Goal: Task Accomplishment & Management: Manage account settings

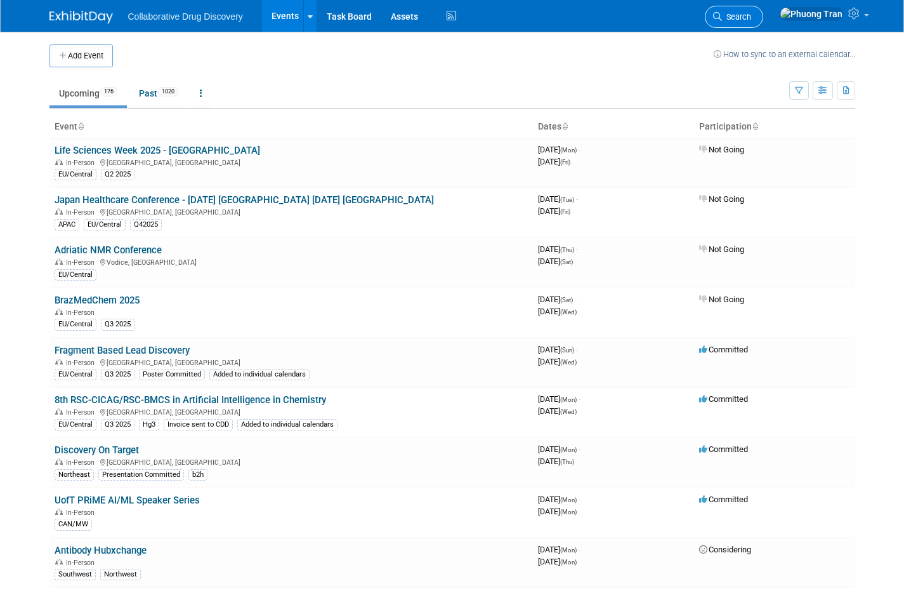
click at [763, 22] on link "Search" at bounding box center [734, 17] width 58 height 22
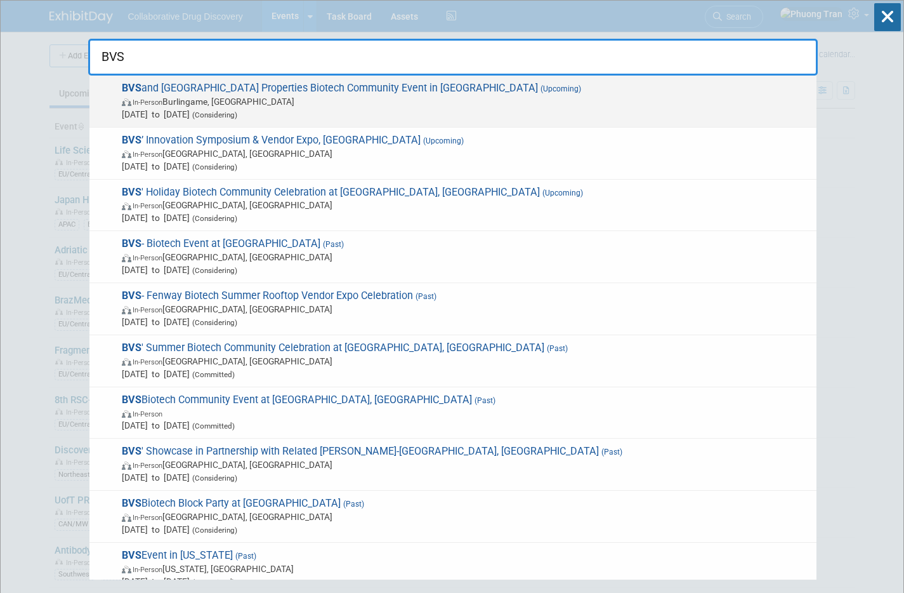
type input "BVS"
click at [409, 89] on span "BVS and King Street Properties Biotech Community Event in [GEOGRAPHIC_DATA] (Up…" at bounding box center [464, 101] width 692 height 39
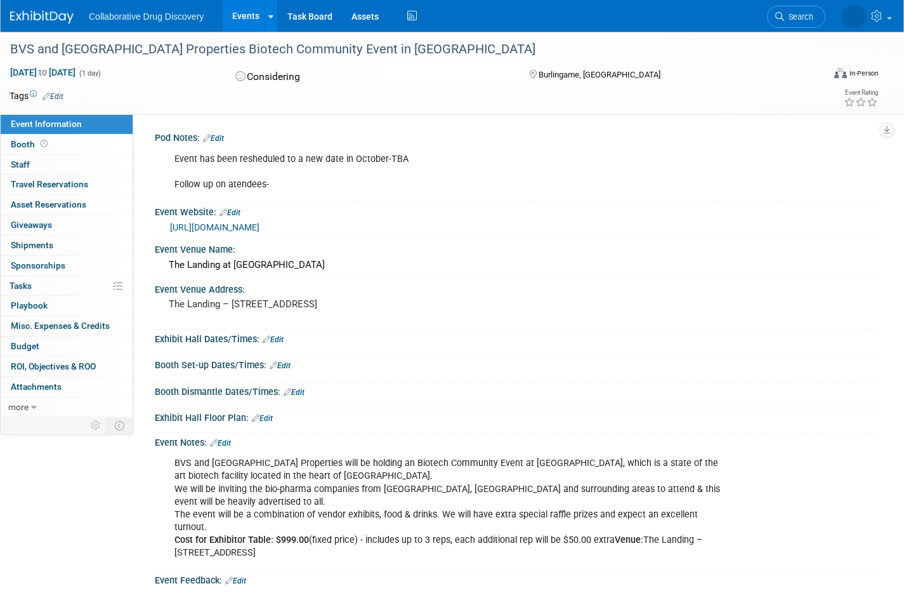
click at [219, 140] on link "Edit" at bounding box center [213, 138] width 21 height 9
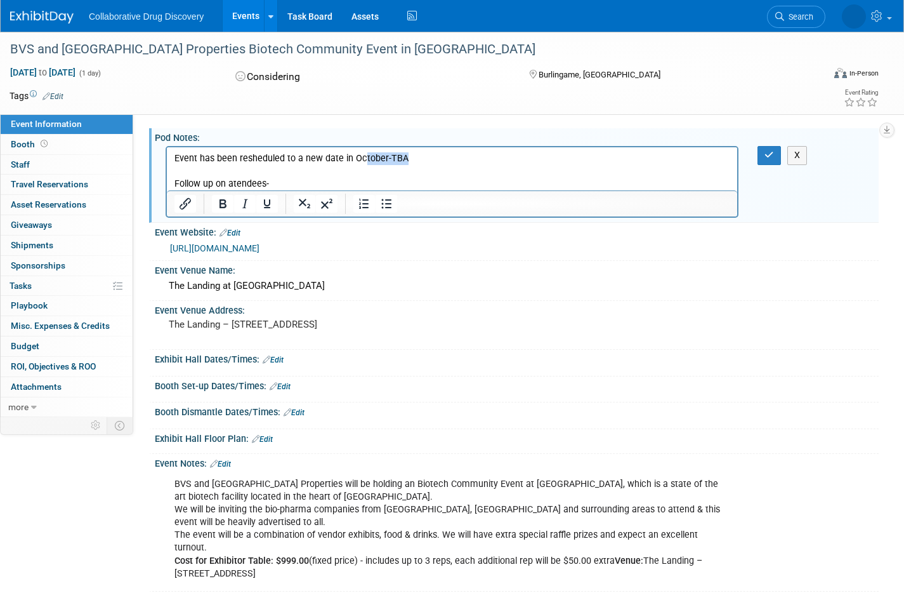
drag, startPoint x: 494, startPoint y: 160, endPoint x: 360, endPoint y: 155, distance: 134.0
click at [360, 155] on p "Event has been resheduled to a new date in October-TBA Follow up on atendees-" at bounding box center [452, 171] width 556 height 38
click at [441, 162] on p "Event has been resheduled to a new date in October-TBA Follow up on atendees-" at bounding box center [452, 171] width 556 height 38
drag, startPoint x: 441, startPoint y: 162, endPoint x: 346, endPoint y: 155, distance: 95.4
click at [346, 155] on p "Event has been resheduled to a new date in October-TBA Follow up on atendees-" at bounding box center [452, 171] width 556 height 38
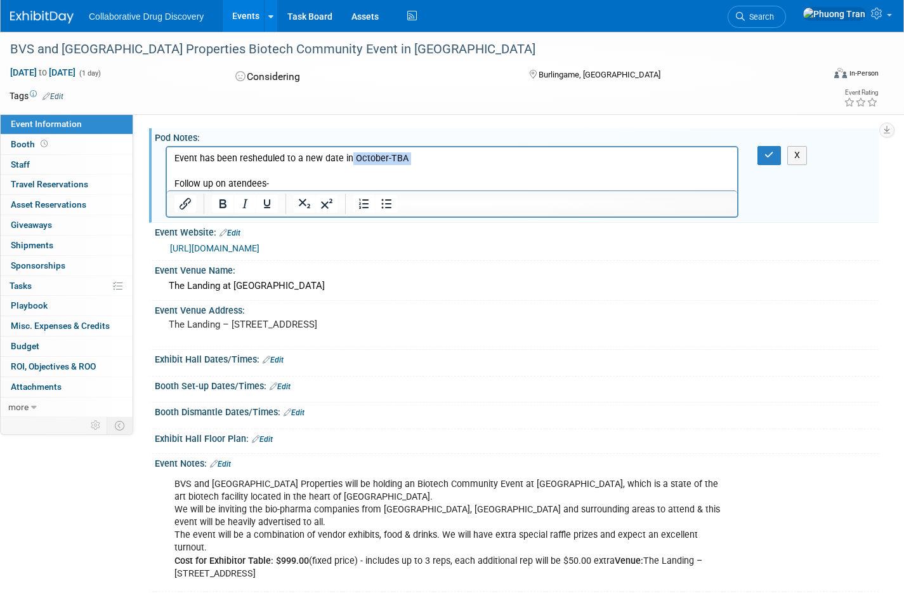
click at [440, 163] on p "Event has been resheduled to a new date in October-TBA Follow up on atendees-" at bounding box center [452, 171] width 556 height 38
drag, startPoint x: 440, startPoint y: 163, endPoint x: 340, endPoint y: 161, distance: 99.7
click at [340, 161] on p "Event has been resheduled to a new date in October-TBA Follow up on atendees-" at bounding box center [452, 171] width 556 height 38
click at [770, 156] on icon "button" at bounding box center [770, 154] width 10 height 9
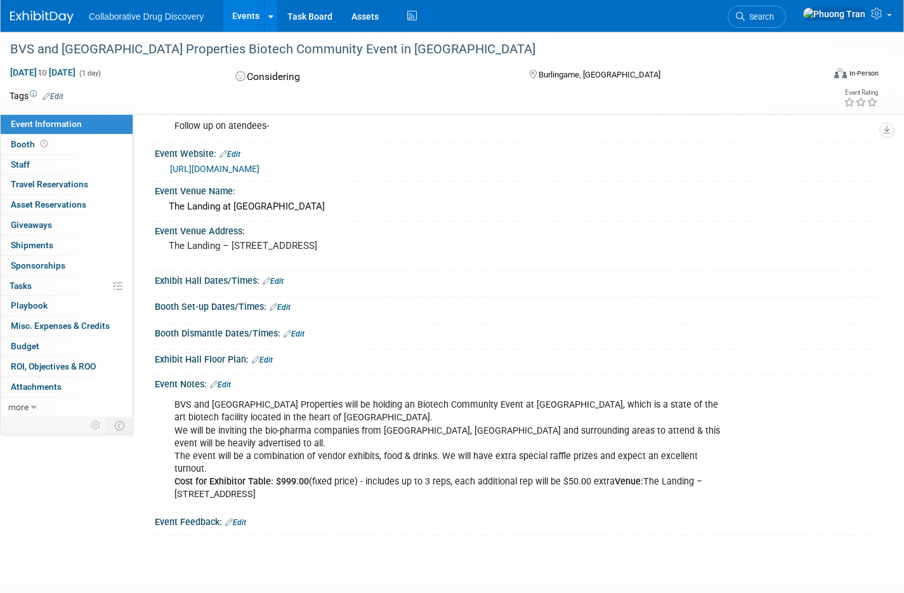
scroll to position [58, 0]
click at [45, 162] on link "0 Staff 0" at bounding box center [67, 165] width 132 height 20
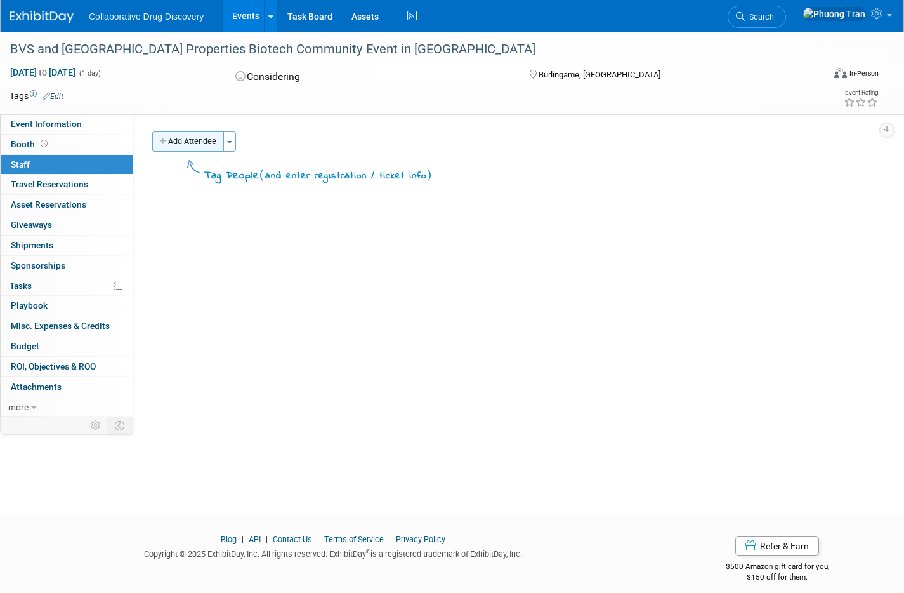
click at [192, 145] on button "Add Attendee" at bounding box center [188, 141] width 72 height 20
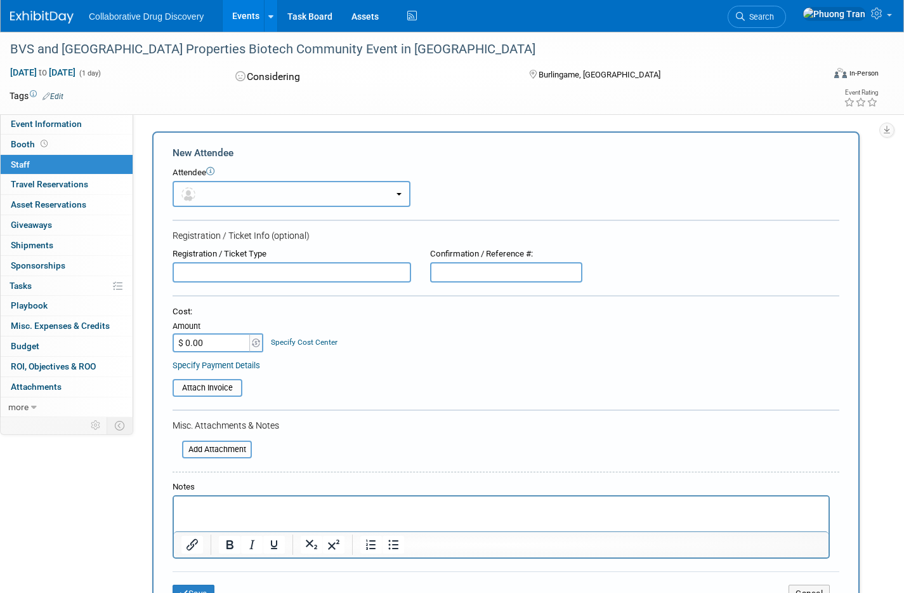
click at [382, 196] on button "button" at bounding box center [292, 194] width 238 height 26
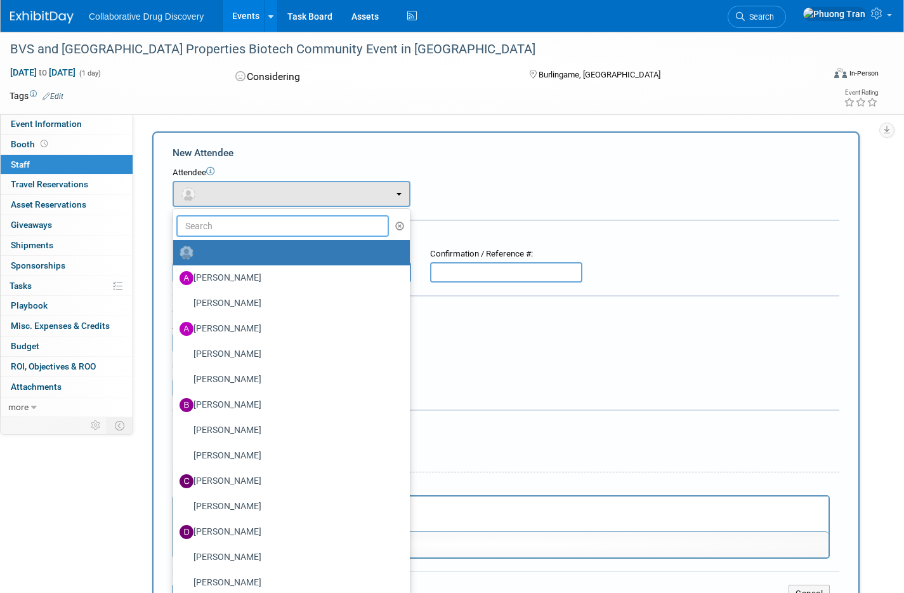
click at [301, 223] on input "text" at bounding box center [282, 226] width 213 height 22
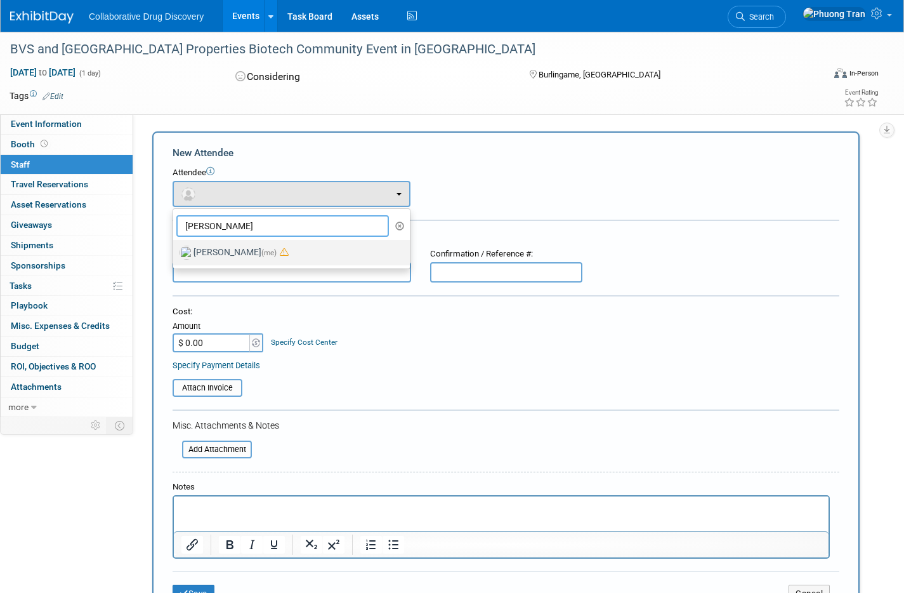
type input "phuong"
click at [258, 257] on label "Phuong Tran (me)" at bounding box center [289, 252] width 218 height 20
click at [175, 255] on input "Phuong Tran (me)" at bounding box center [171, 251] width 8 height 8
select select "d3453ca2-6230-47ba-9227-1a87b888d8b6"
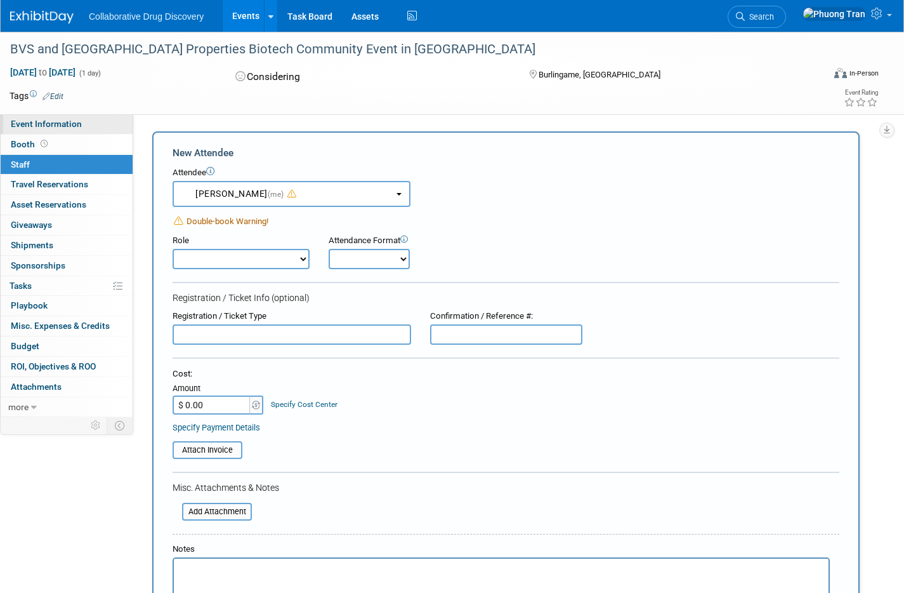
click at [48, 128] on span "Event Information" at bounding box center [46, 124] width 71 height 10
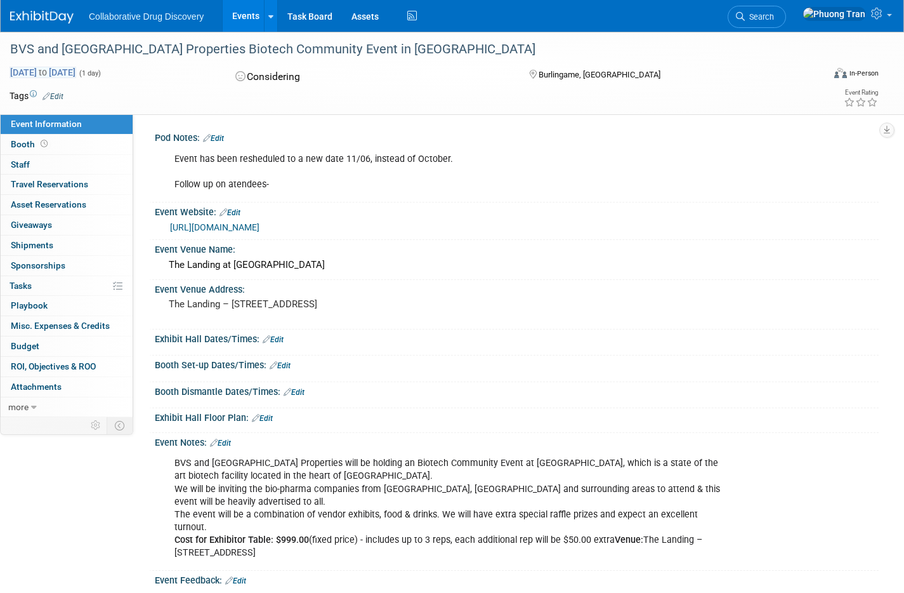
click at [25, 69] on span "Oct 15, 2025 to Oct 15, 2025" at bounding box center [43, 72] width 67 height 11
type input "Oct 15, 2025"
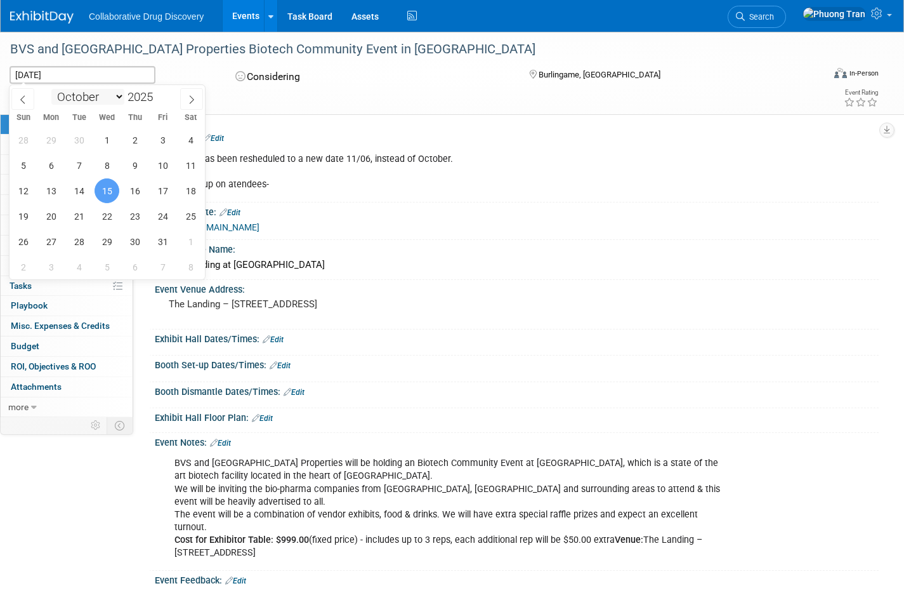
click at [118, 96] on select "January February March April May June July August September October November De…" at bounding box center [87, 97] width 73 height 16
select select "10"
click at [51, 89] on select "January February March April May June July August September October November De…" at bounding box center [87, 97] width 73 height 16
click at [142, 164] on span "6" at bounding box center [134, 165] width 25 height 25
type input "Nov 6, 2025"
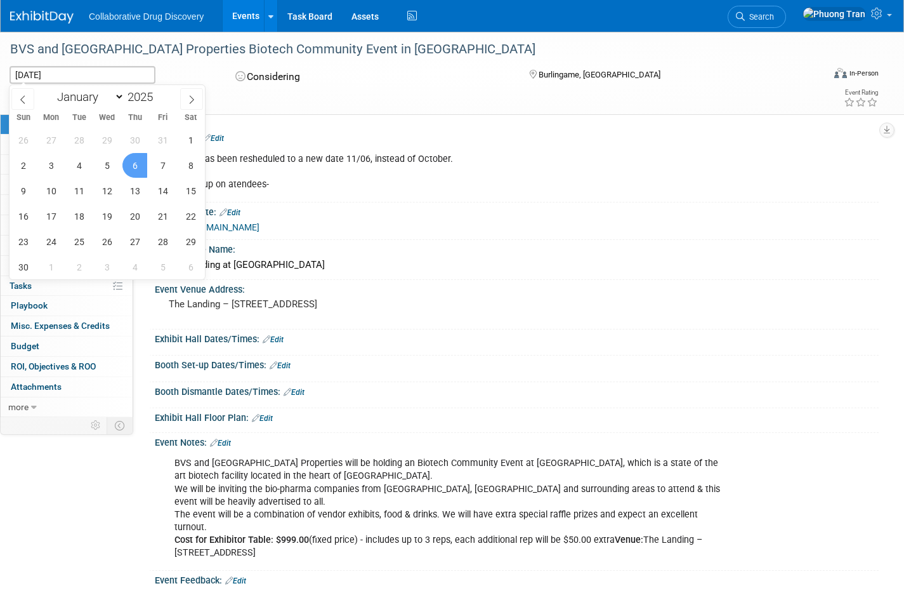
click at [133, 158] on span "6" at bounding box center [134, 165] width 25 height 25
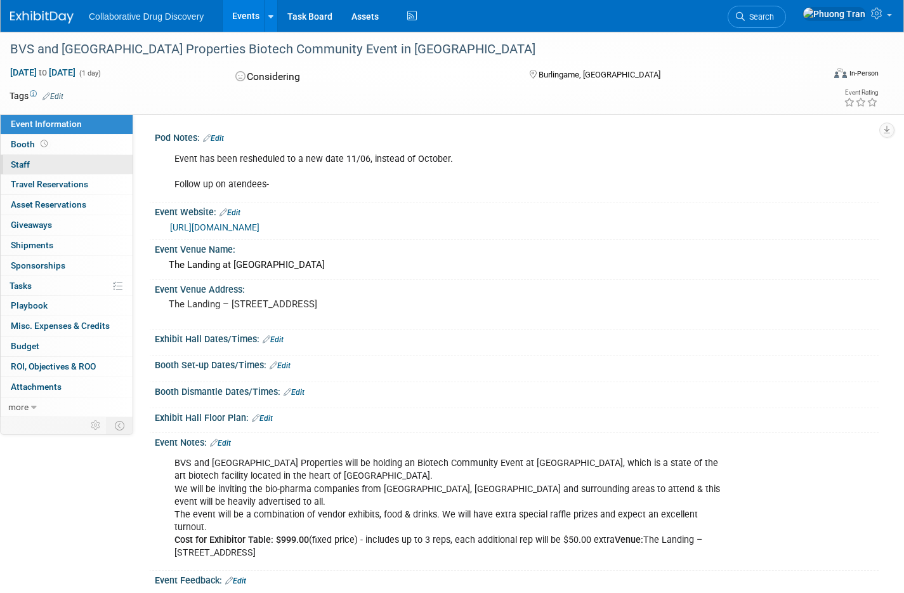
click at [73, 161] on link "0 Staff 0" at bounding box center [67, 165] width 132 height 20
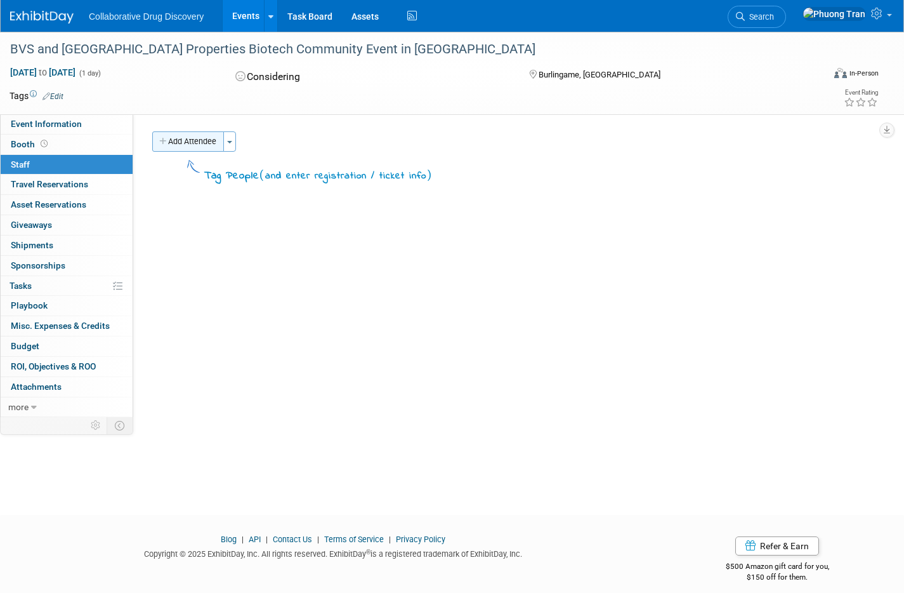
click at [188, 145] on button "Add Attendee" at bounding box center [188, 141] width 72 height 20
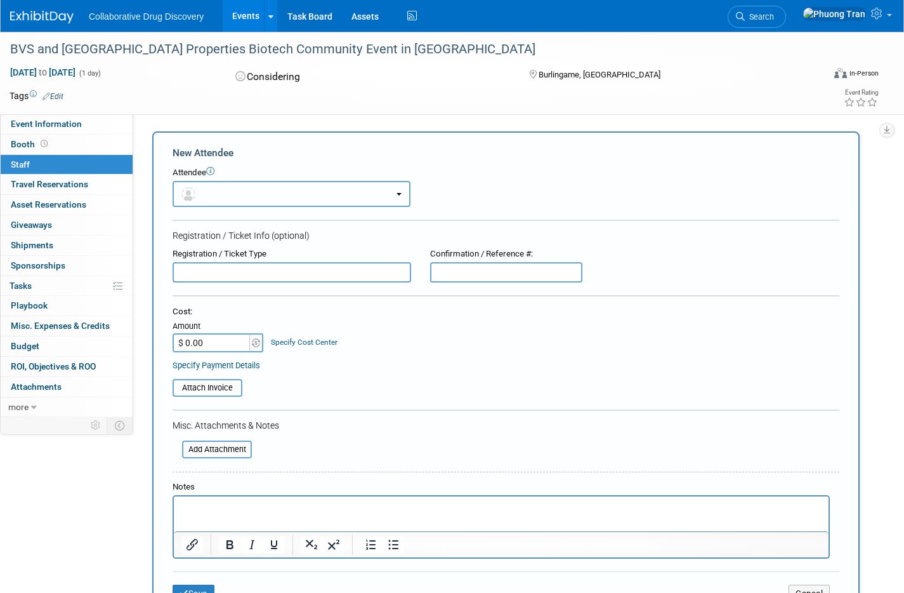
click at [246, 200] on button "button" at bounding box center [292, 194] width 238 height 26
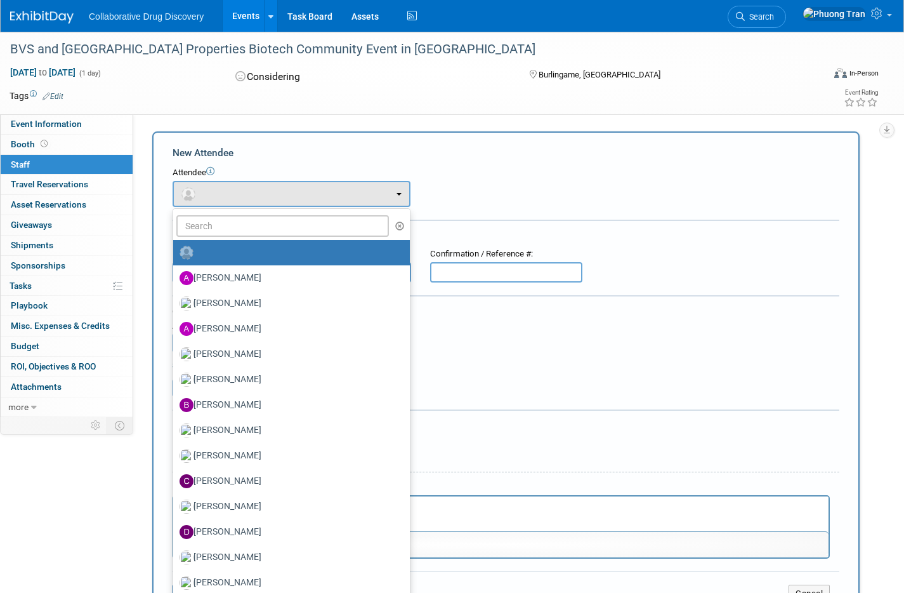
click at [253, 237] on ul "Abe Wang Amanda Briggs Antima Gupta Ben Retamal Bobby Kotak-Thorn (me)" at bounding box center [292, 462] width 238 height 508
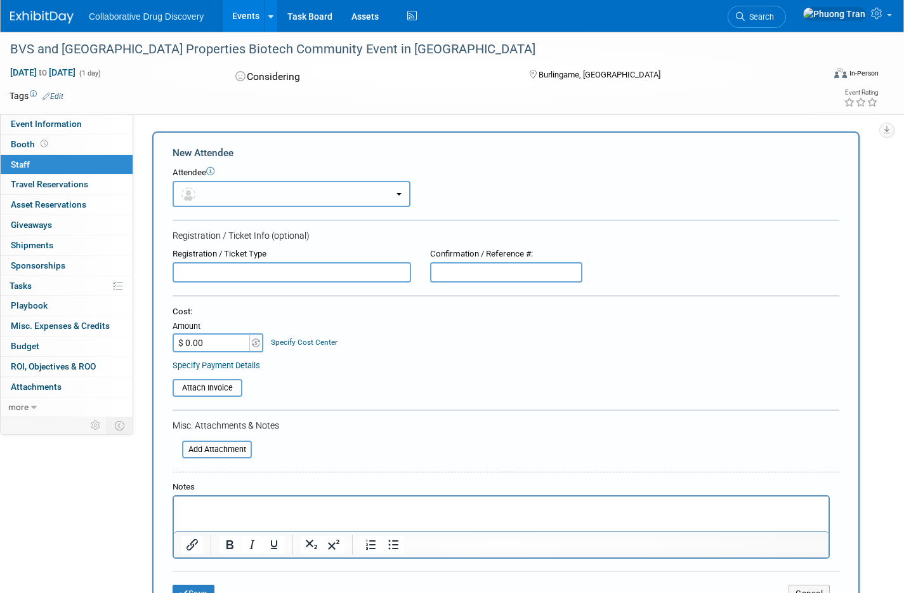
click at [268, 206] on button "button" at bounding box center [292, 194] width 238 height 26
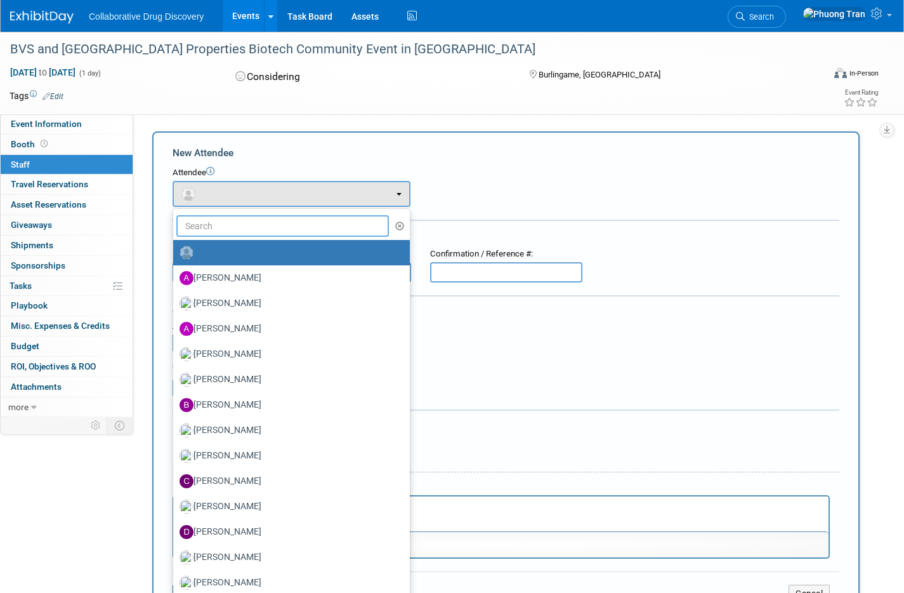
click at [270, 225] on input "text" at bounding box center [282, 226] width 213 height 22
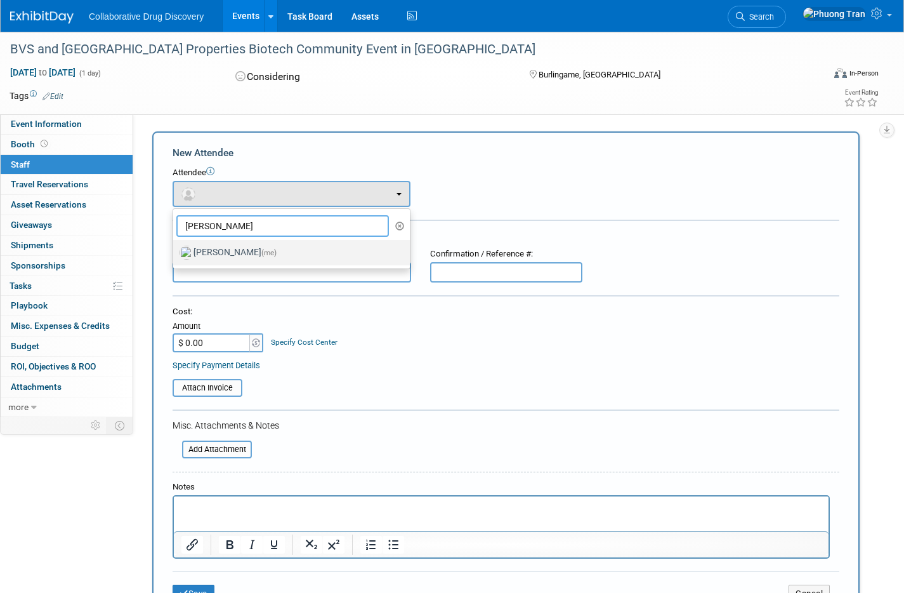
type input "phuong"
click at [258, 245] on label "Phuong Tran (me)" at bounding box center [289, 252] width 218 height 20
click at [175, 247] on input "Phuong Tran (me)" at bounding box center [171, 251] width 8 height 8
select select "d3453ca2-6230-47ba-9227-1a87b888d8b6"
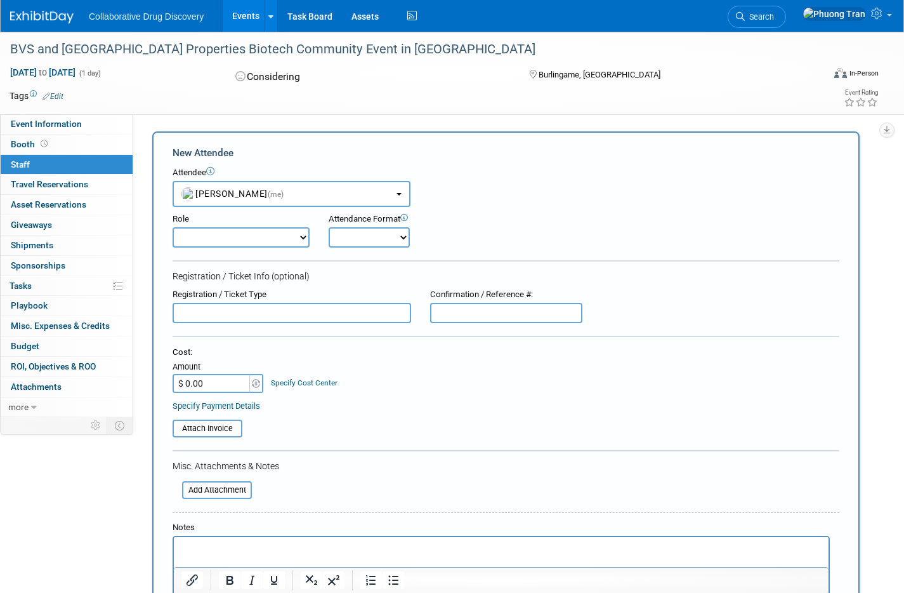
click at [254, 232] on select "Considering Demonstrator Host Planner Presenter Sales Representative Set-up/Dis…" at bounding box center [241, 237] width 137 height 20
select select "4"
click at [173, 227] on select "Considering Demonstrator Host Planner Presenter Sales Representative Set-up/Dis…" at bounding box center [241, 237] width 137 height 20
click at [428, 218] on div "Attendance Format" at bounding box center [405, 219] width 152 height 12
click at [395, 231] on select "Onsite Remote" at bounding box center [369, 237] width 81 height 20
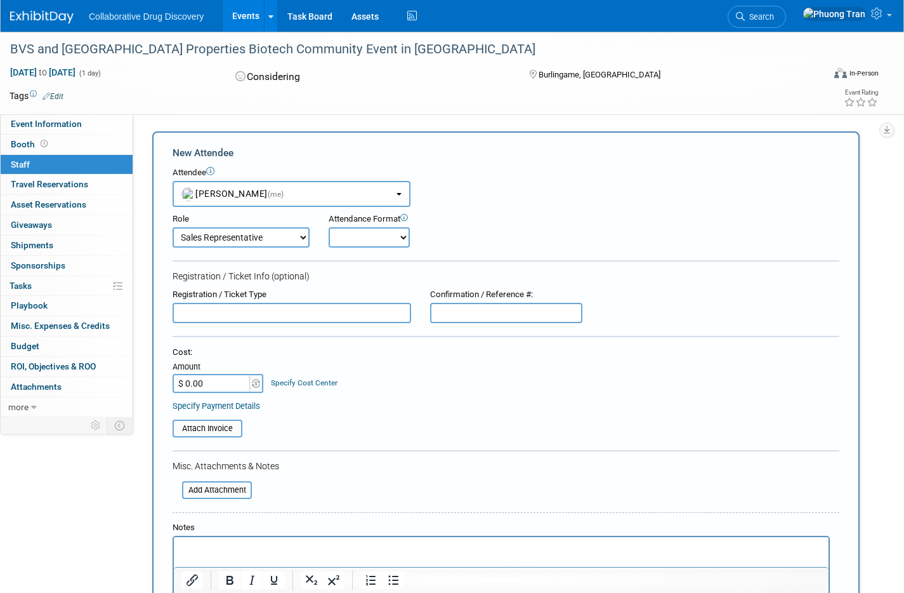
select select "1"
click at [329, 227] on select "Onsite Remote" at bounding box center [369, 237] width 81 height 20
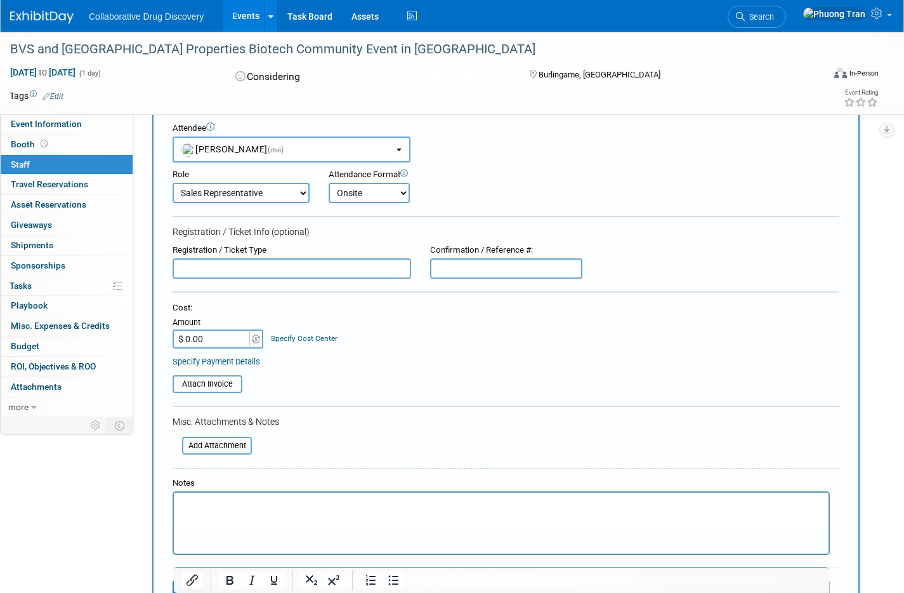
scroll to position [224, 0]
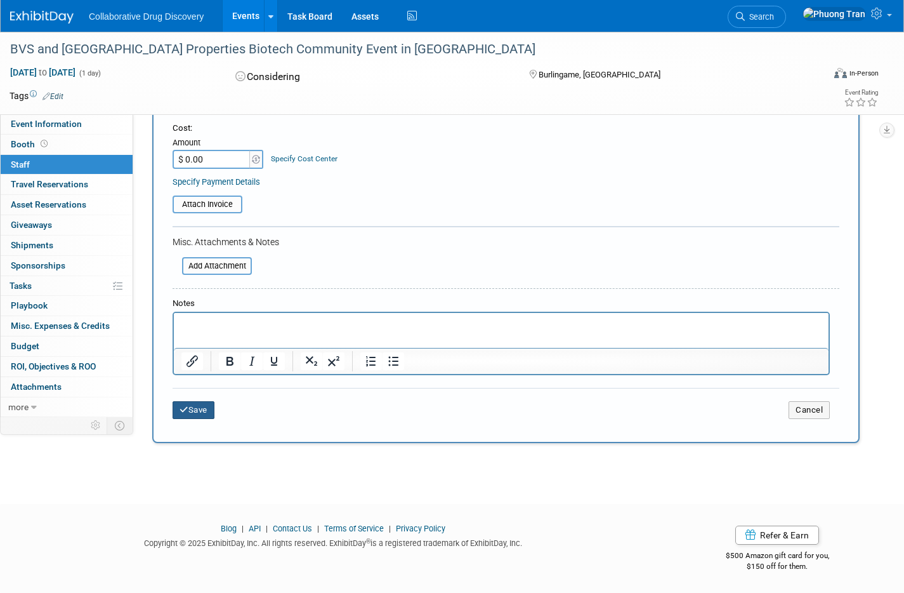
click at [190, 408] on button "Save" at bounding box center [194, 410] width 42 height 18
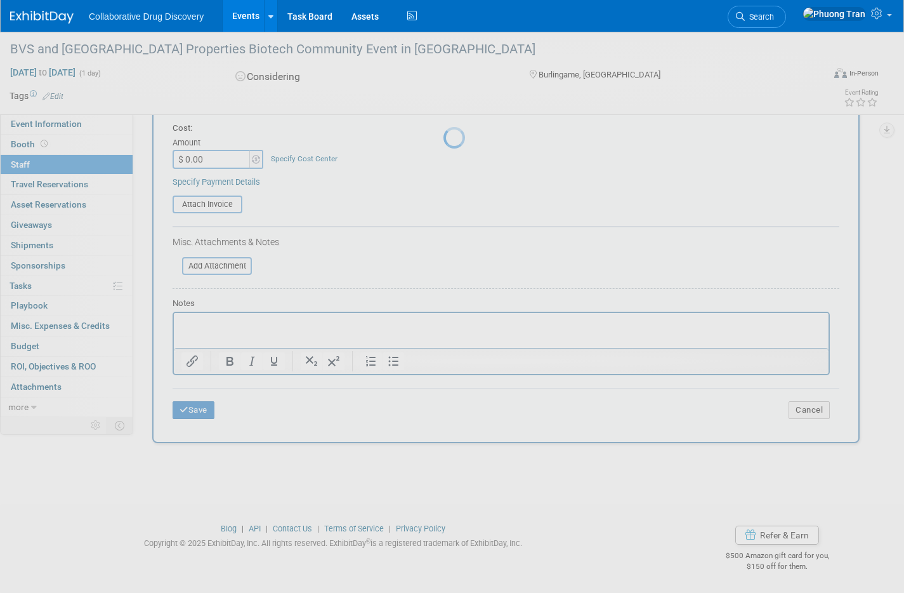
scroll to position [11, 0]
